Goal: Task Accomplishment & Management: Manage account settings

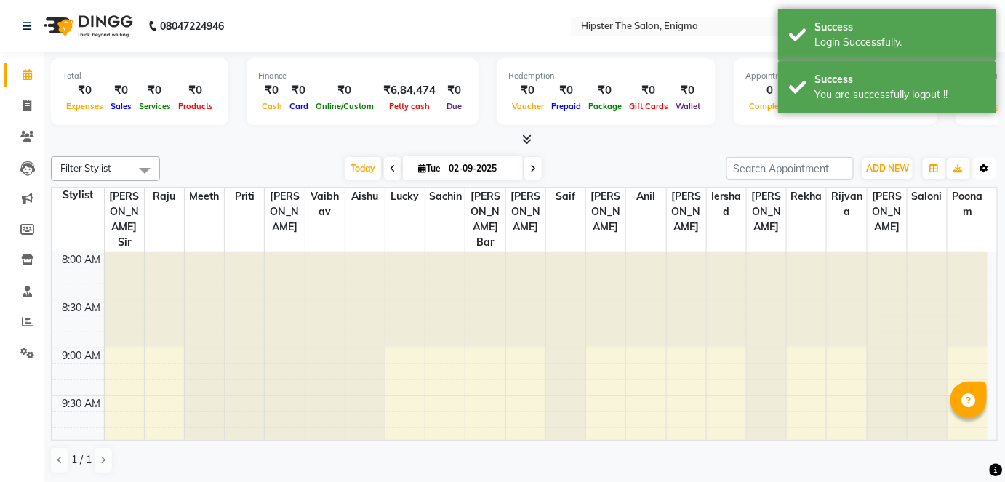
click at [982, 169] on icon "button" at bounding box center [984, 168] width 9 height 9
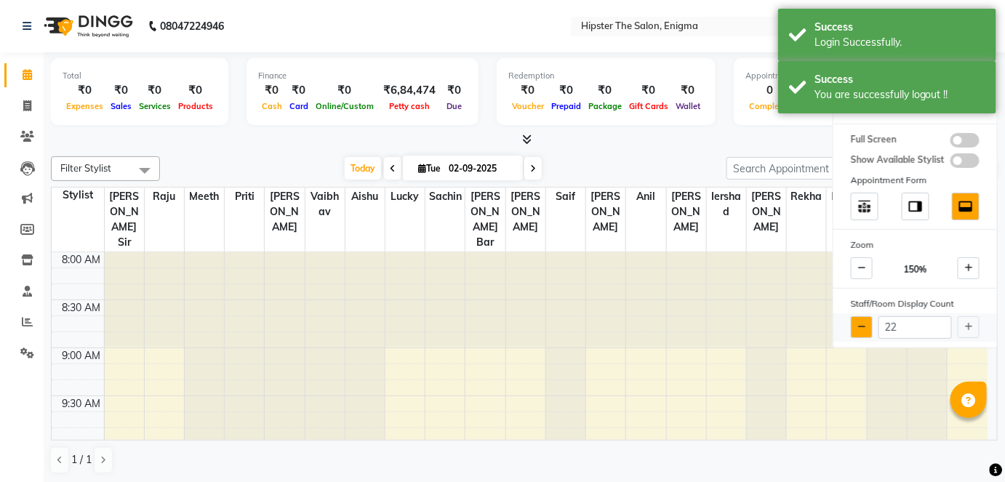
click at [855, 316] on button at bounding box center [862, 327] width 22 height 22
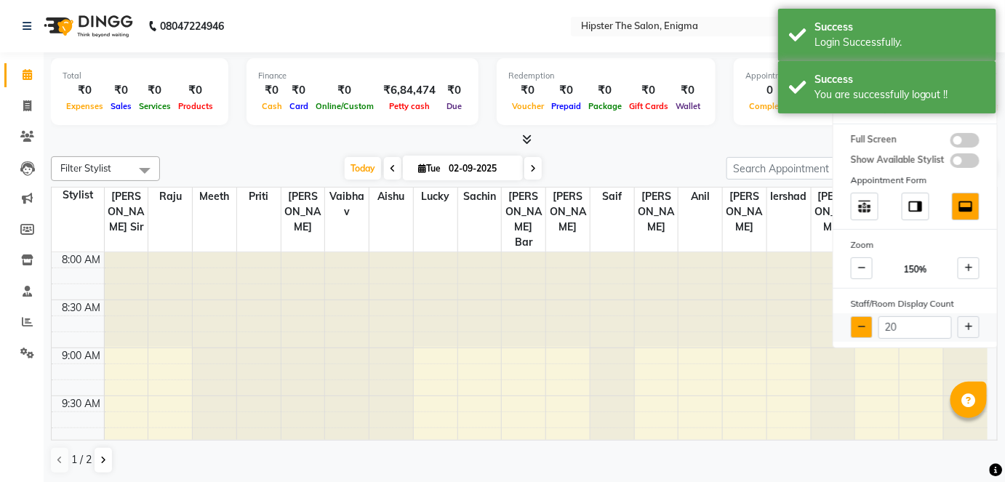
click at [855, 316] on button at bounding box center [862, 327] width 22 height 22
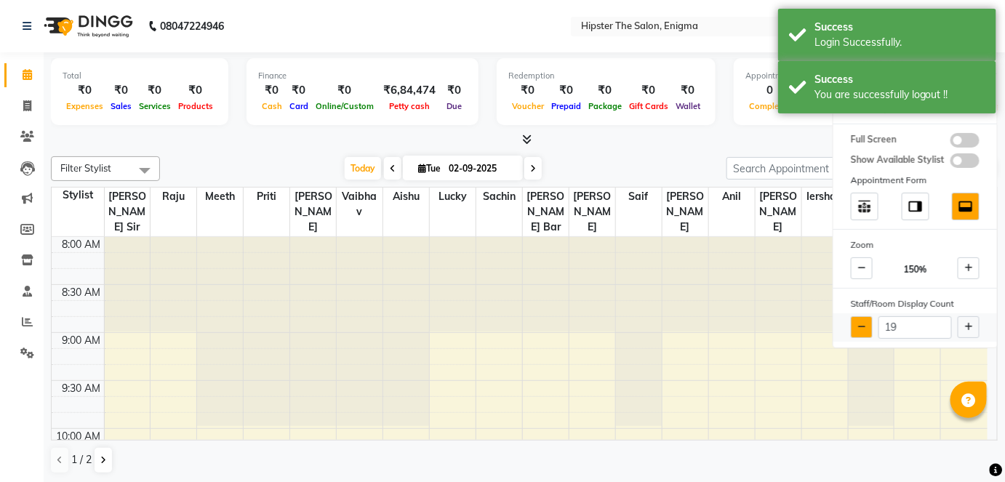
click at [855, 316] on button at bounding box center [862, 327] width 22 height 22
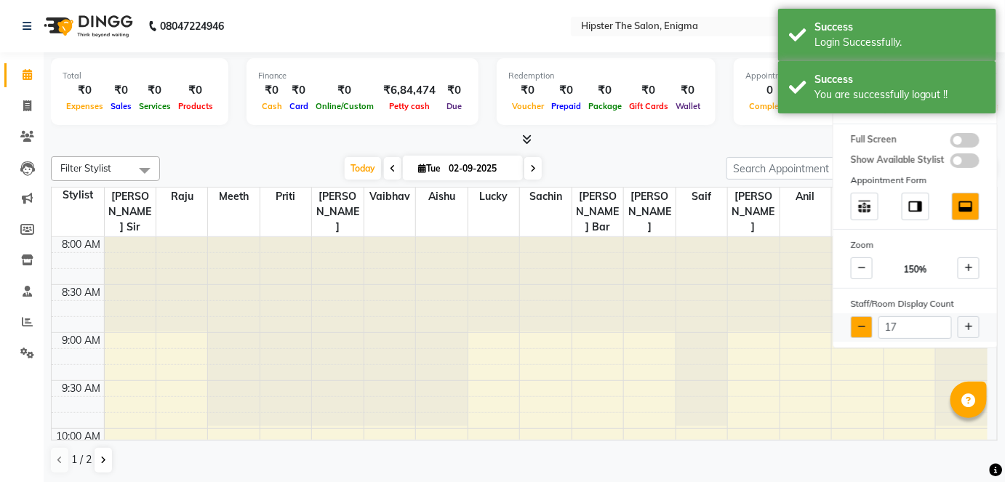
click at [855, 316] on button at bounding box center [862, 327] width 22 height 22
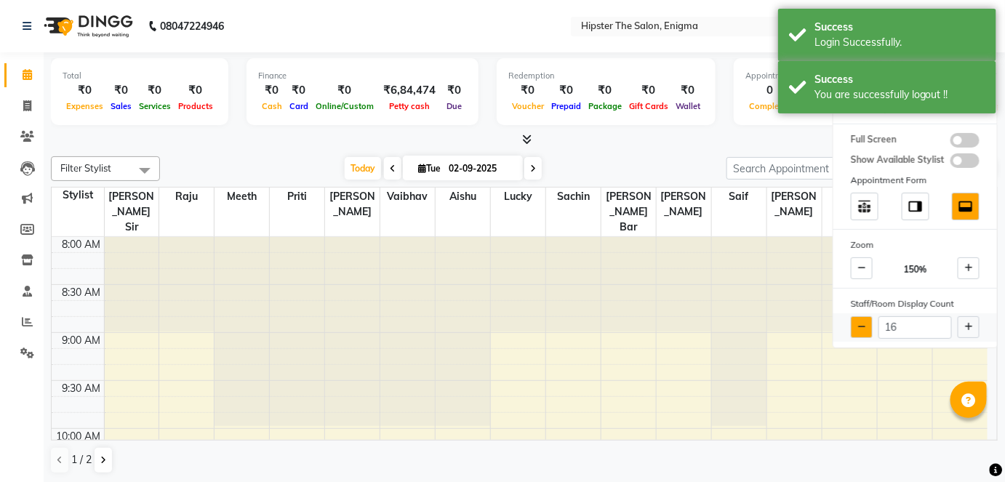
click at [855, 316] on button at bounding box center [862, 327] width 22 height 22
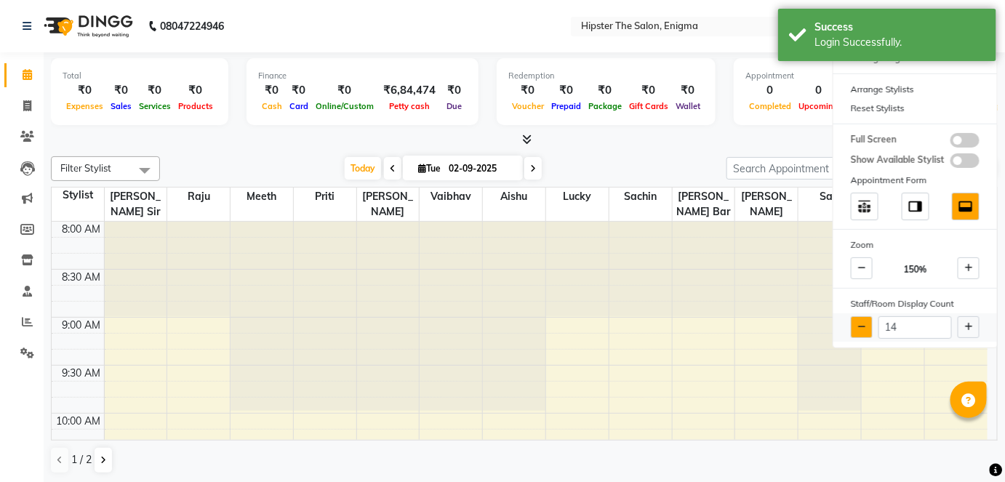
click at [855, 316] on button at bounding box center [862, 327] width 22 height 22
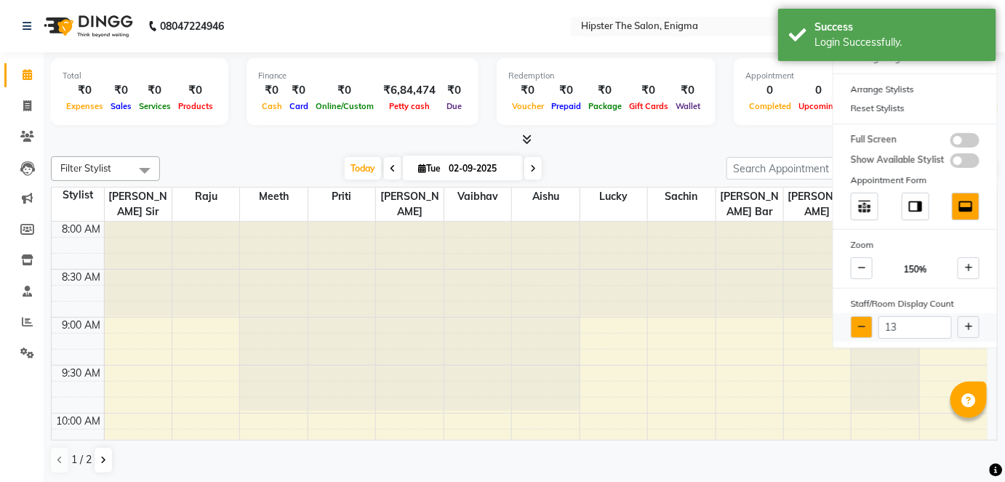
click at [855, 316] on button at bounding box center [862, 327] width 22 height 22
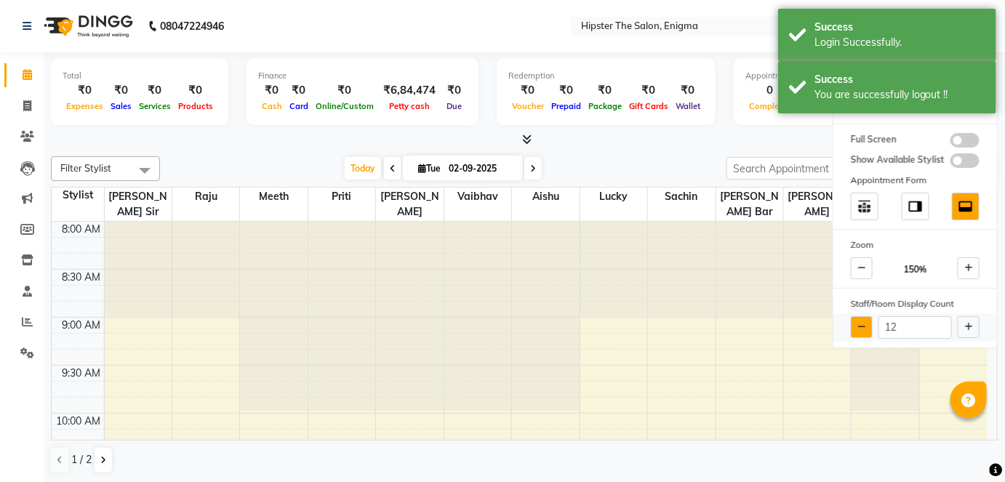
click at [855, 316] on button at bounding box center [862, 327] width 22 height 22
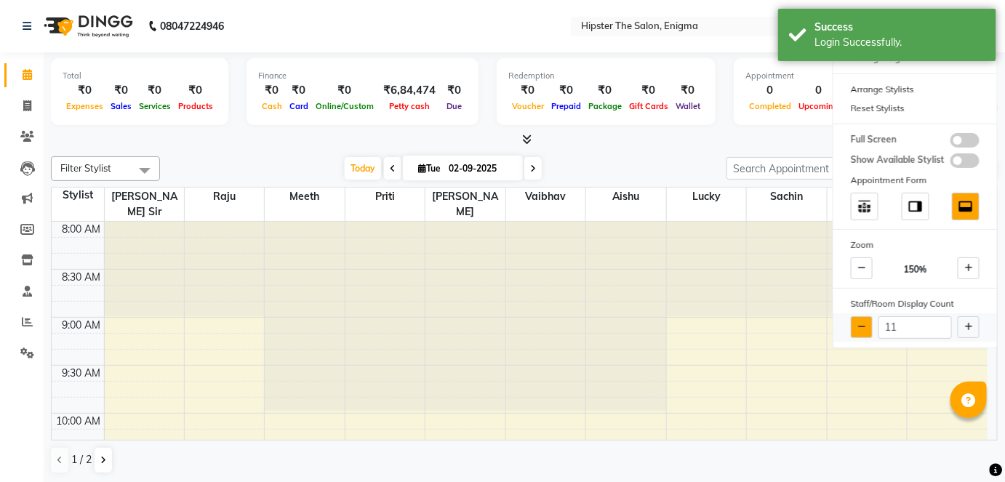
click at [855, 316] on button at bounding box center [862, 327] width 22 height 22
type input "10"
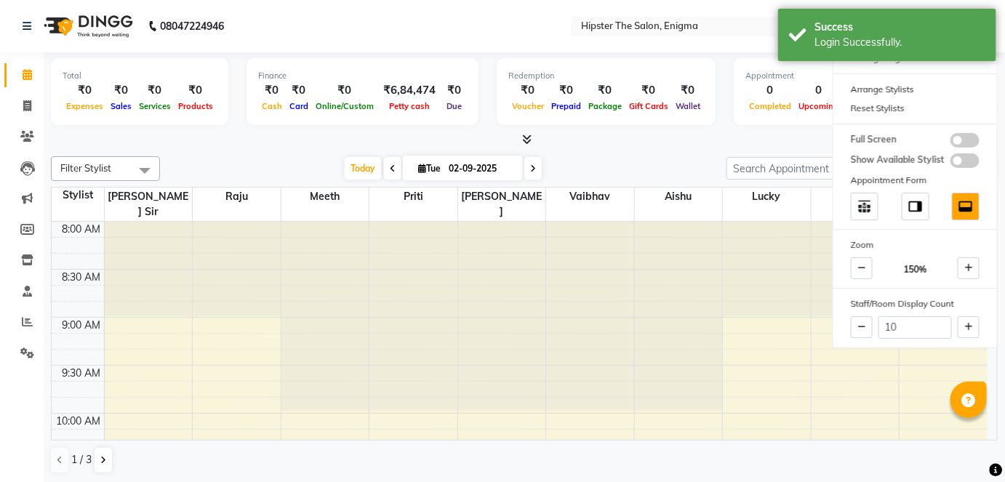
click at [689, 115] on div "Redemption ₹0 Voucher ₹0 Prepaid ₹0 Package ₹0 Gift Cards ₹0 Wallet" at bounding box center [606, 91] width 219 height 67
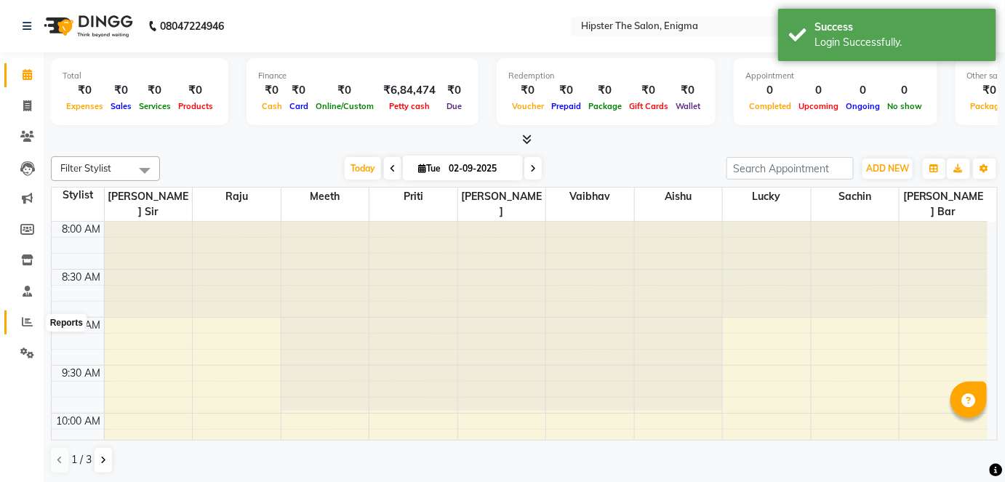
click at [33, 316] on span at bounding box center [27, 322] width 25 height 17
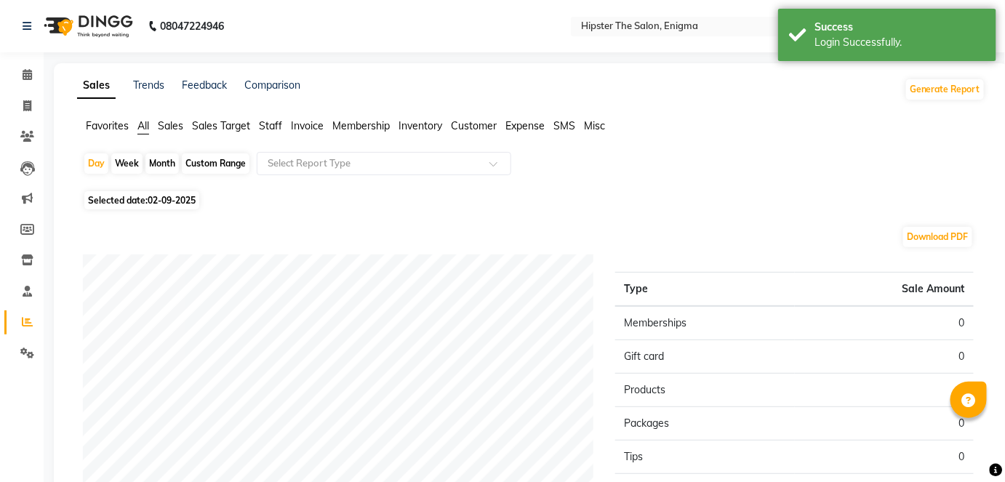
click at [217, 156] on div "Custom Range" at bounding box center [216, 163] width 68 height 20
select select "9"
select select "2025"
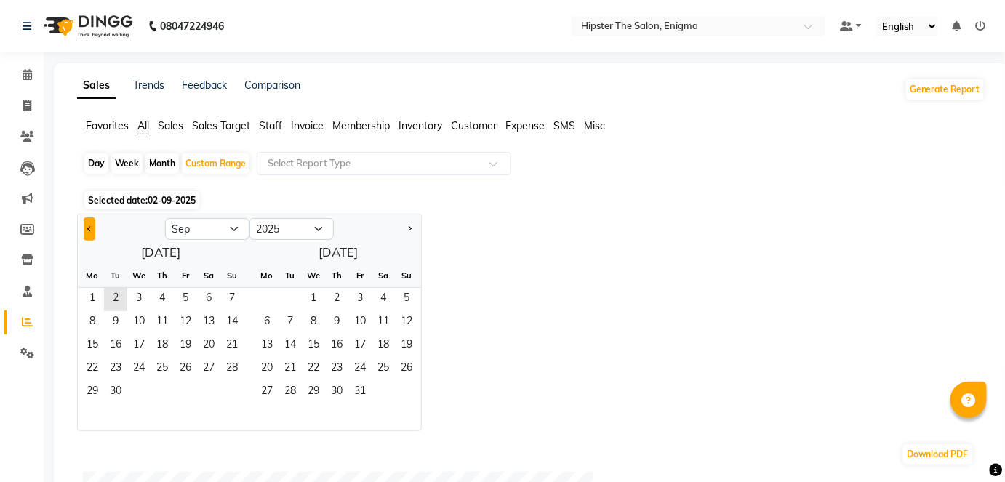
click at [88, 225] on button "Previous month" at bounding box center [90, 228] width 12 height 23
select select "8"
click at [188, 293] on span "1" at bounding box center [185, 299] width 23 height 23
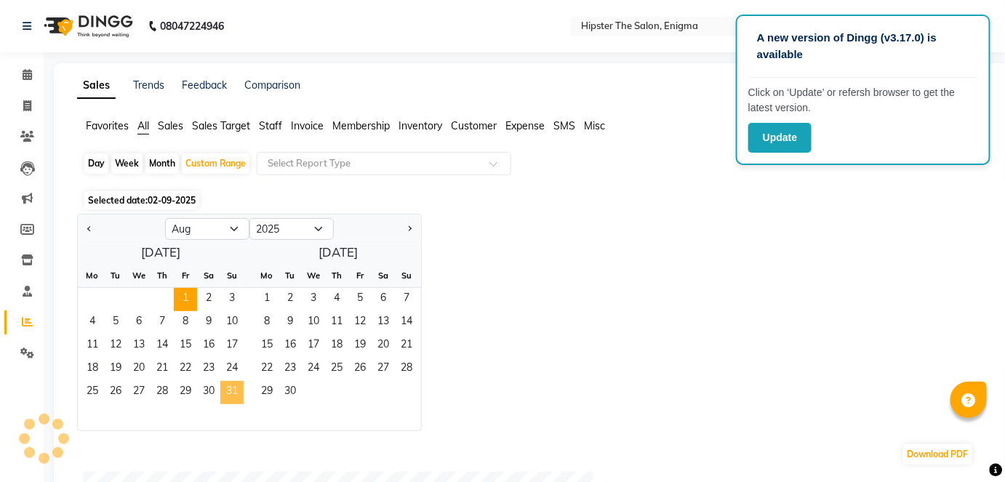
click at [230, 401] on span "31" at bounding box center [231, 392] width 23 height 23
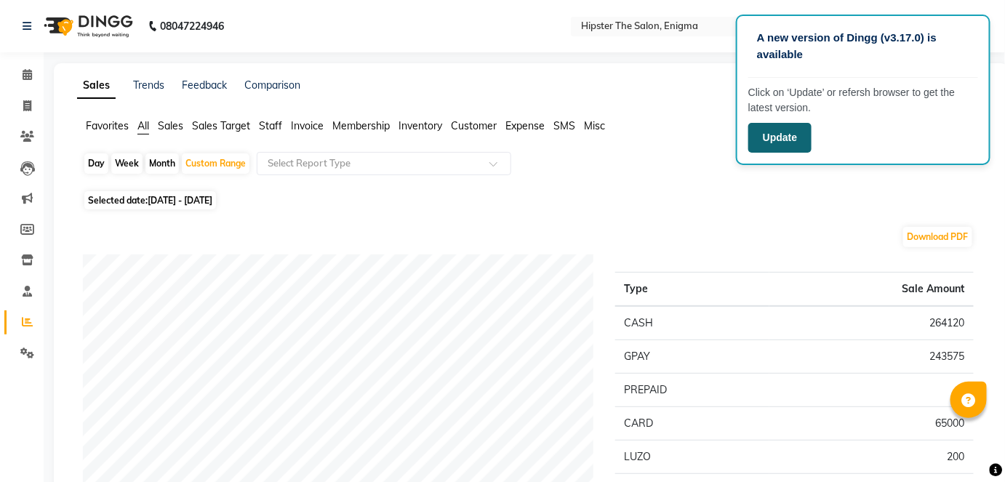
click at [787, 136] on button "Update" at bounding box center [779, 138] width 63 height 30
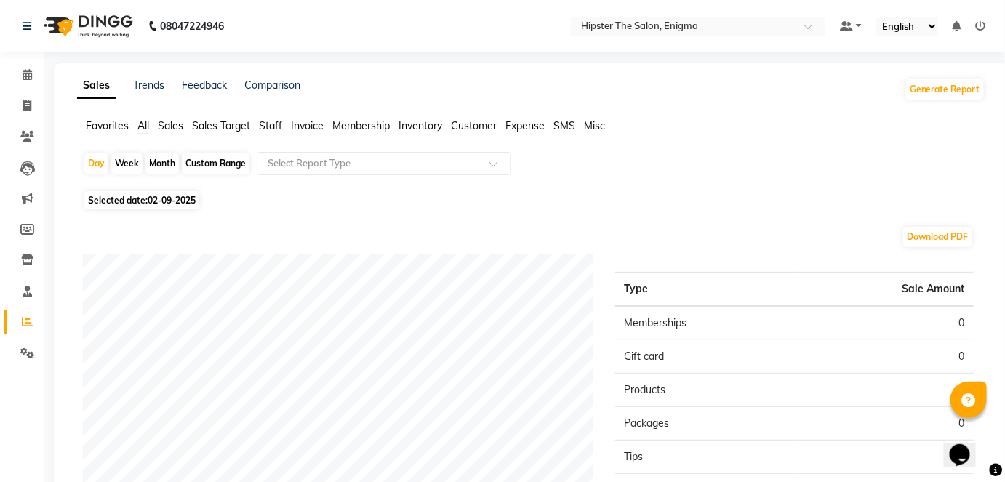
click at [205, 161] on div "Custom Range" at bounding box center [216, 163] width 68 height 20
select select "9"
select select "2025"
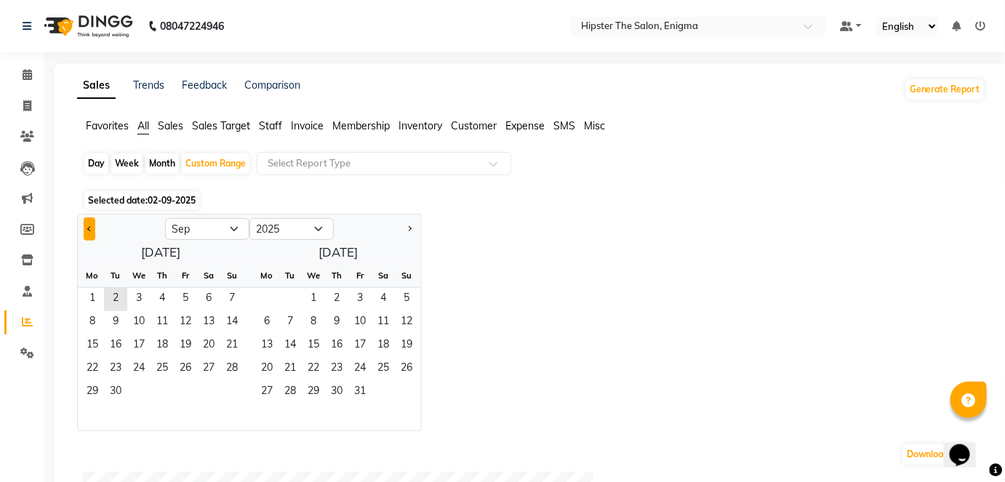
click at [91, 225] on button "Previous month" at bounding box center [90, 228] width 12 height 23
select select "8"
click at [182, 295] on span "1" at bounding box center [185, 299] width 23 height 23
click at [232, 402] on span "31" at bounding box center [231, 392] width 23 height 23
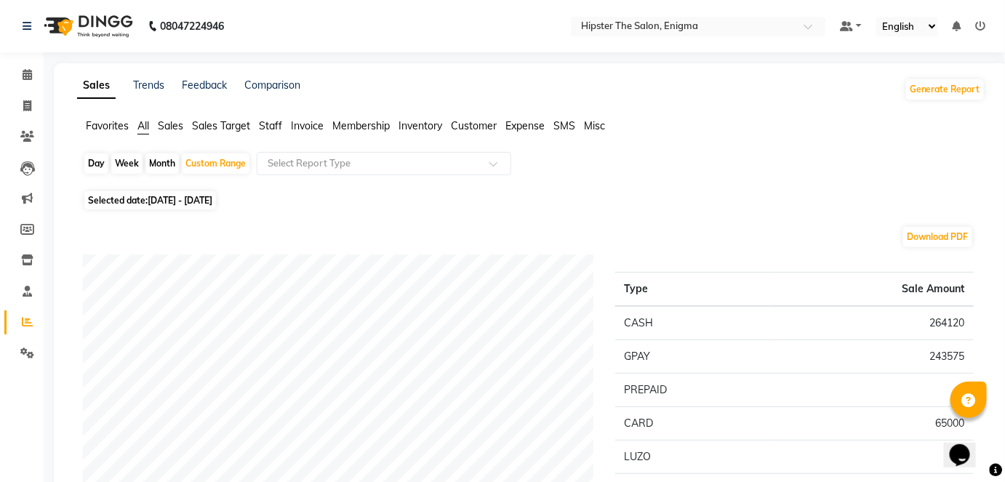
click at [269, 123] on span "Staff" at bounding box center [270, 125] width 23 height 13
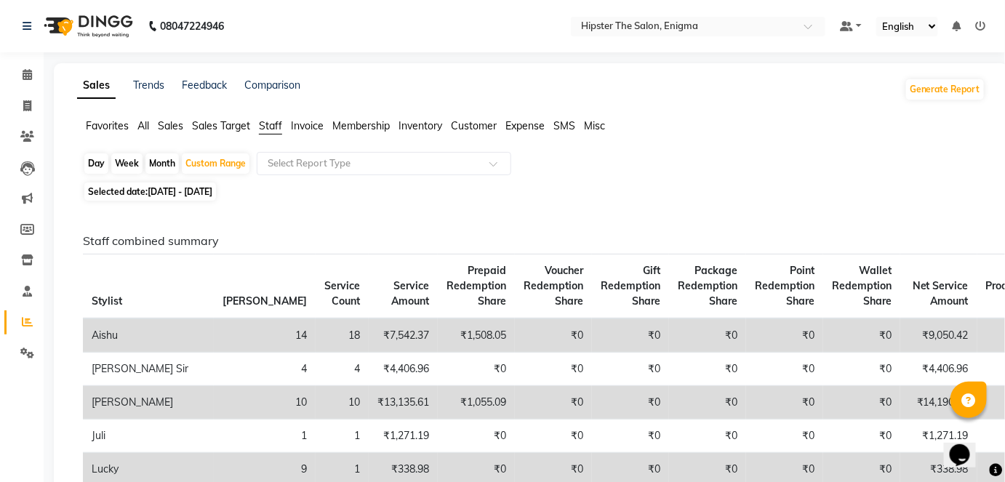
click at [981, 21] on icon at bounding box center [981, 26] width 10 height 10
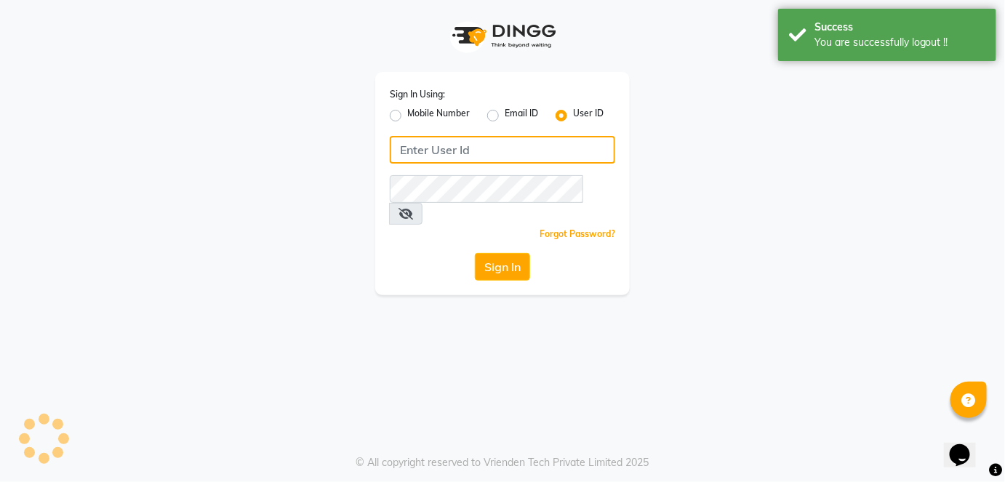
type input "9137134181"
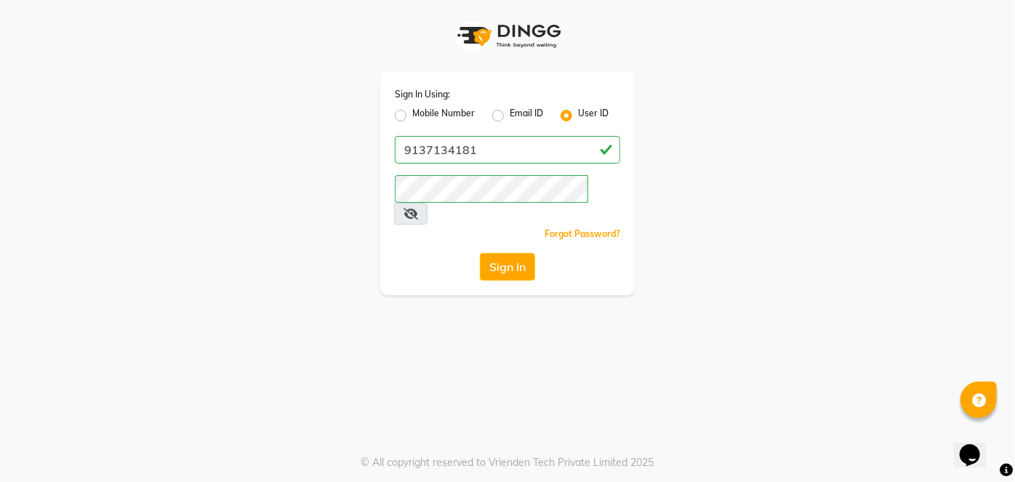
click at [412, 112] on label "Mobile Number" at bounding box center [443, 115] width 63 height 17
click at [412, 112] on input "Mobile Number" at bounding box center [416, 111] width 9 height 9
radio input "true"
radio input "false"
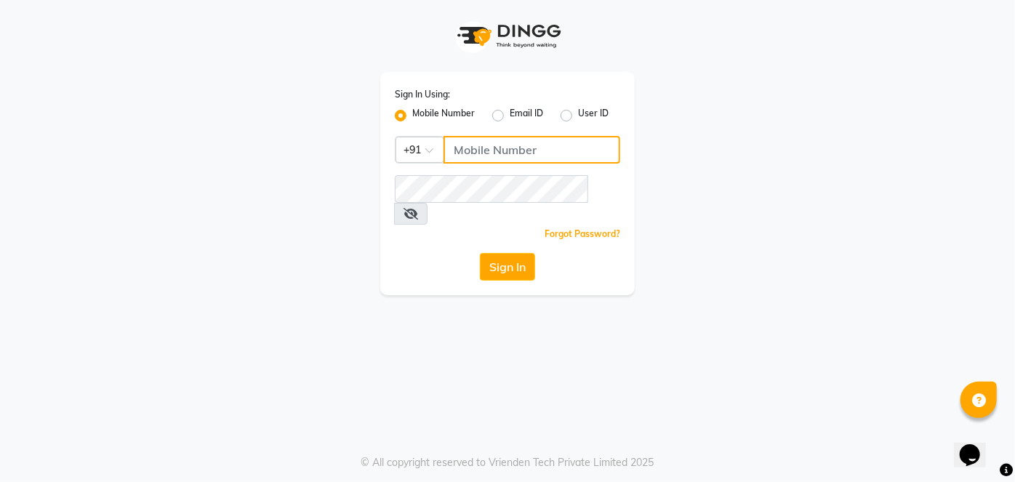
click at [485, 144] on input "Username" at bounding box center [532, 150] width 177 height 28
type input "9967174162"
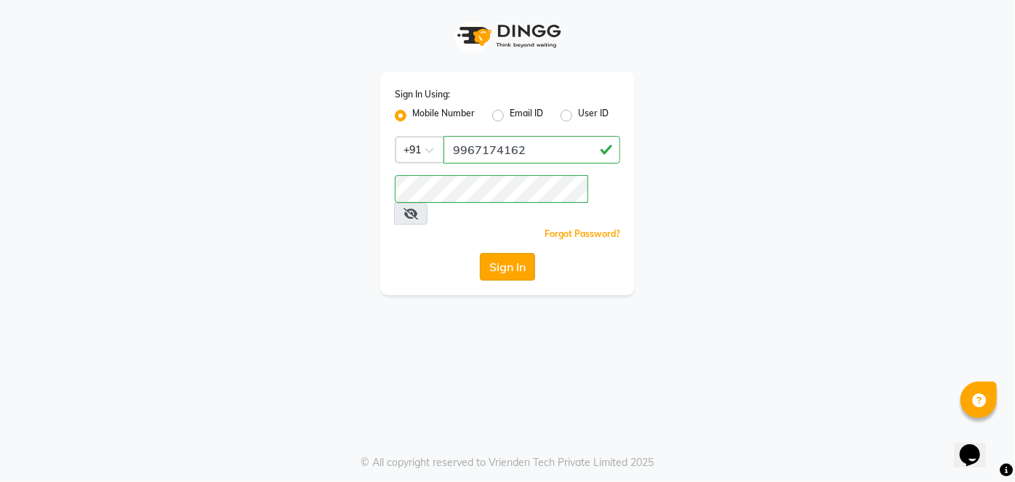
click at [518, 253] on button "Sign In" at bounding box center [507, 267] width 55 height 28
